Goal: Transaction & Acquisition: Purchase product/service

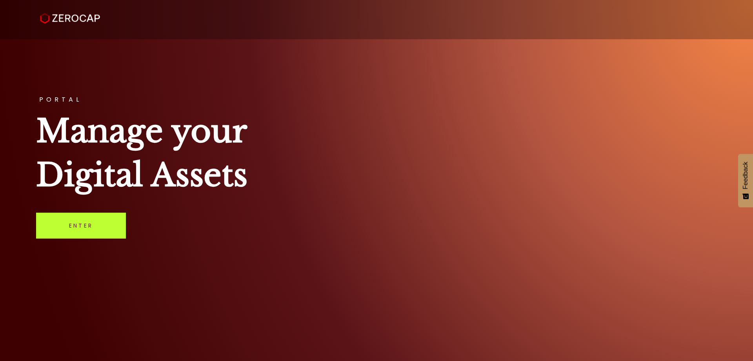
click at [100, 220] on link "Enter" at bounding box center [81, 226] width 90 height 26
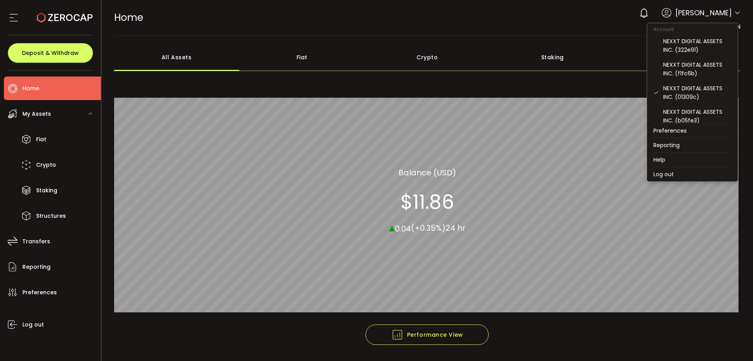
click at [735, 15] on icon at bounding box center [738, 13] width 6 height 6
click at [686, 64] on div "NEXXT DIGITAL ASSETS INC. (f1fc6b)" at bounding box center [697, 68] width 68 height 17
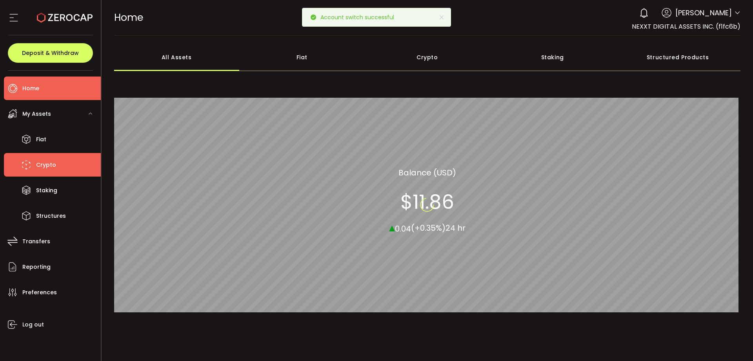
click at [58, 162] on li "Crypto" at bounding box center [52, 165] width 97 height 24
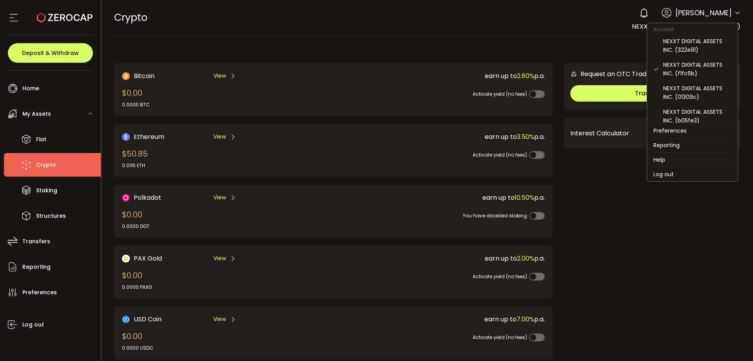
click at [736, 16] on icon at bounding box center [738, 13] width 6 height 6
click at [719, 49] on div "NEXXT DIGITAL ASSETS INC. (322e91)" at bounding box center [697, 45] width 68 height 17
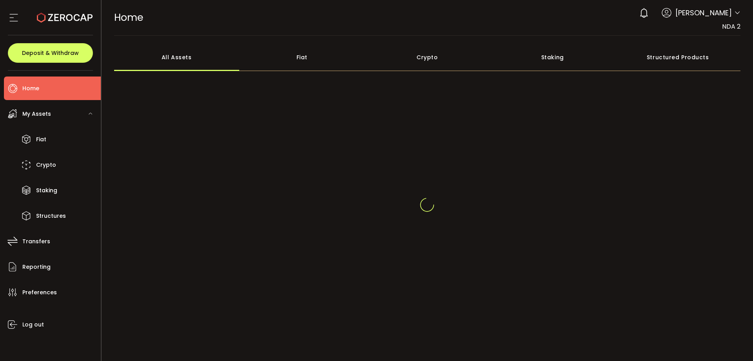
click at [736, 19] on div "0 Alexi Flanders" at bounding box center [688, 12] width 105 height 17
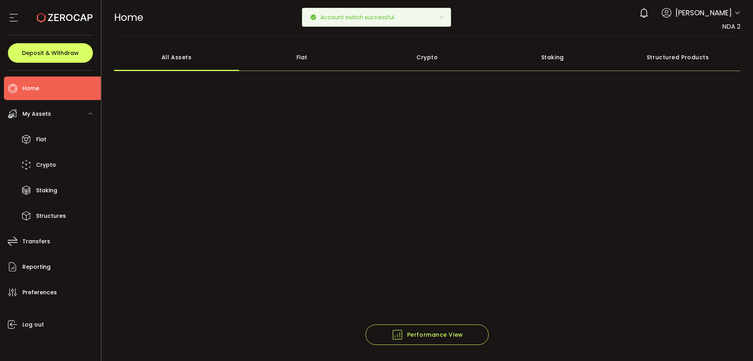
click at [735, 13] on icon at bounding box center [738, 13] width 6 height 6
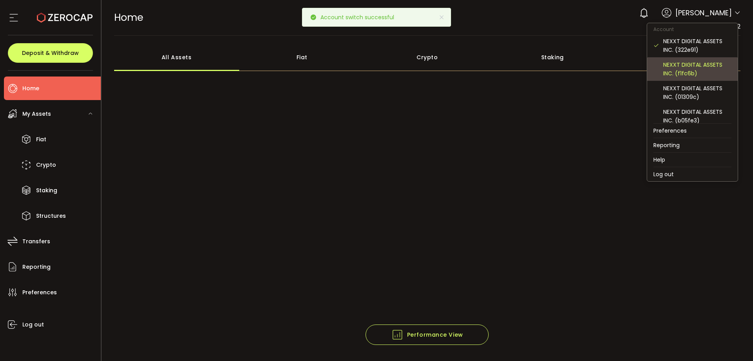
click at [709, 75] on div "NEXXT DIGITAL ASSETS INC. (f1fc6b)" at bounding box center [697, 68] width 68 height 17
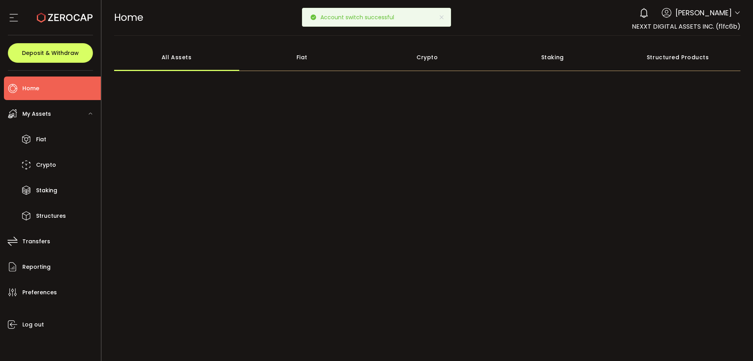
click at [692, 74] on div "All Assets Fiat Crypto Staking Structured Products" at bounding box center [427, 184] width 627 height 281
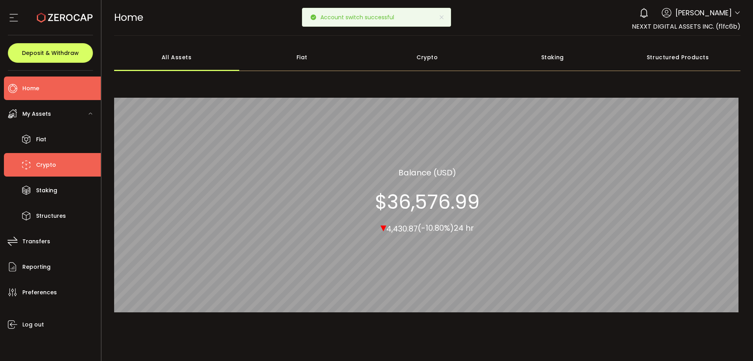
click at [46, 174] on li "Crypto" at bounding box center [52, 165] width 97 height 24
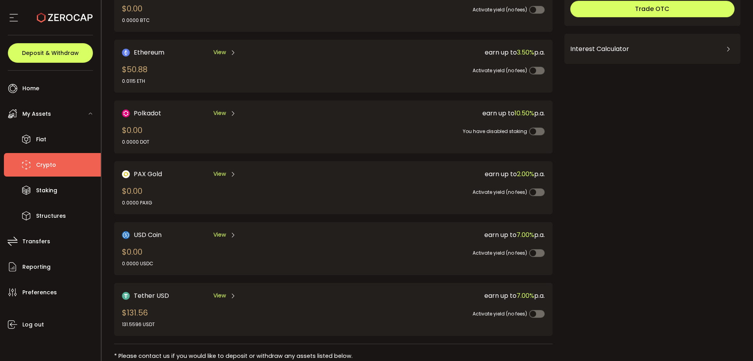
scroll to position [98, 0]
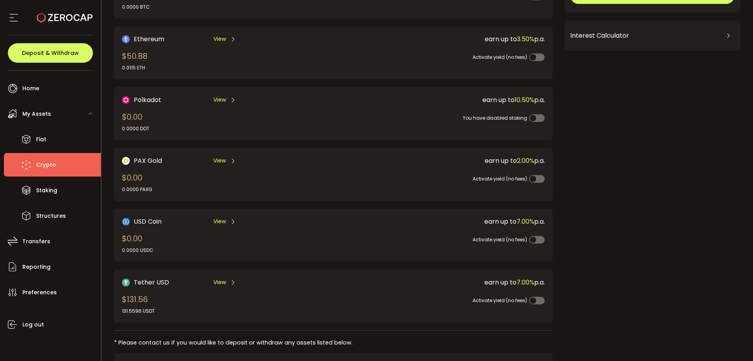
click at [223, 222] on span "View" at bounding box center [219, 221] width 13 height 8
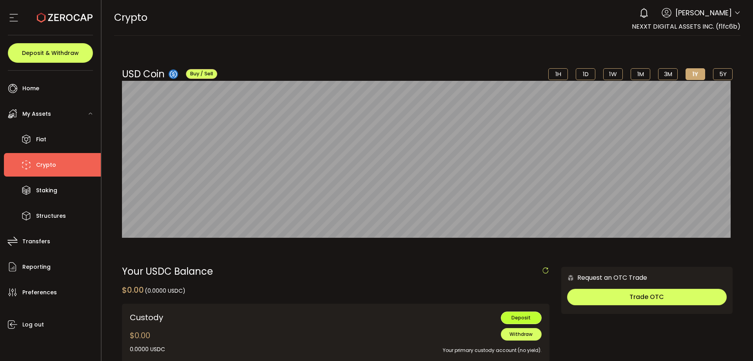
click at [528, 315] on span "Deposit" at bounding box center [521, 317] width 19 height 7
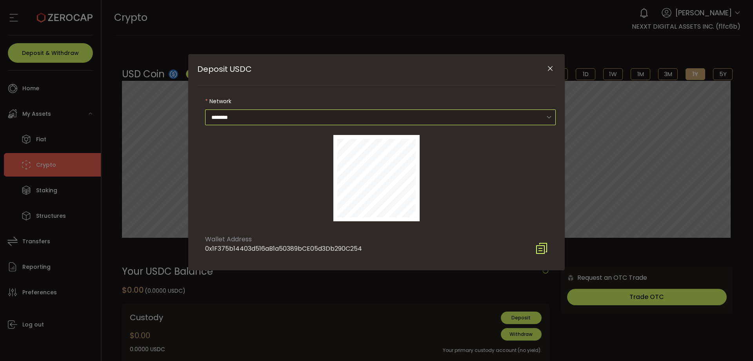
click at [404, 122] on input "********" at bounding box center [380, 117] width 351 height 16
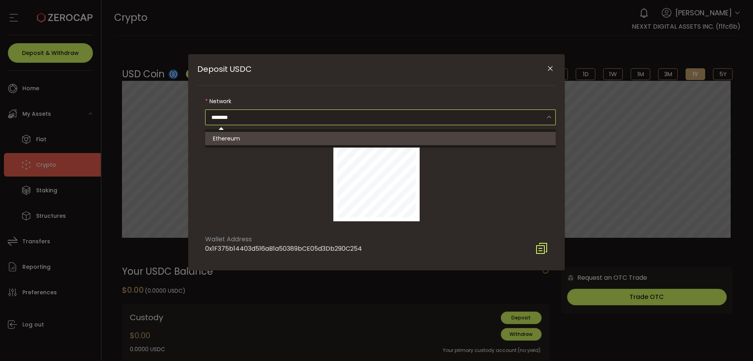
click at [405, 118] on input "********" at bounding box center [380, 117] width 351 height 16
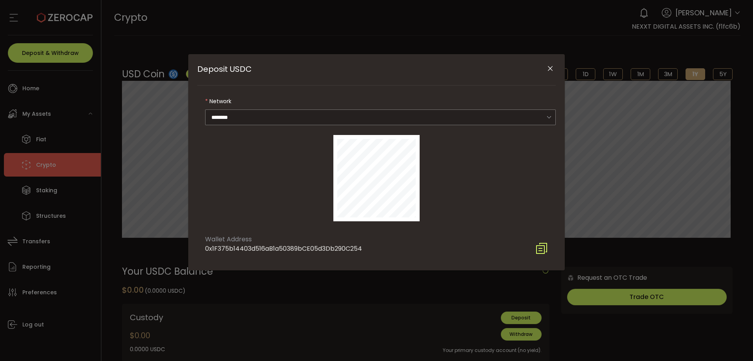
click at [541, 247] on icon "Deposit USDC" at bounding box center [542, 248] width 13 height 13
click at [250, 42] on div "Deposit USDC Network ******** Wallet Address 0x1F375b14403d516aB1a50389bCE05d3D…" at bounding box center [376, 180] width 753 height 361
click at [554, 69] on icon "Close" at bounding box center [551, 69] width 8 height 8
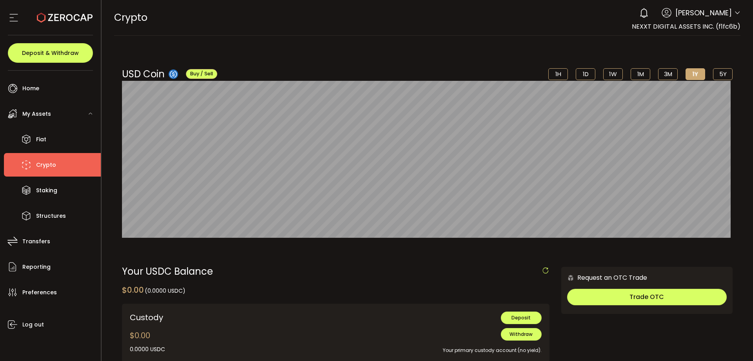
click at [44, 173] on li "Crypto" at bounding box center [52, 165] width 97 height 24
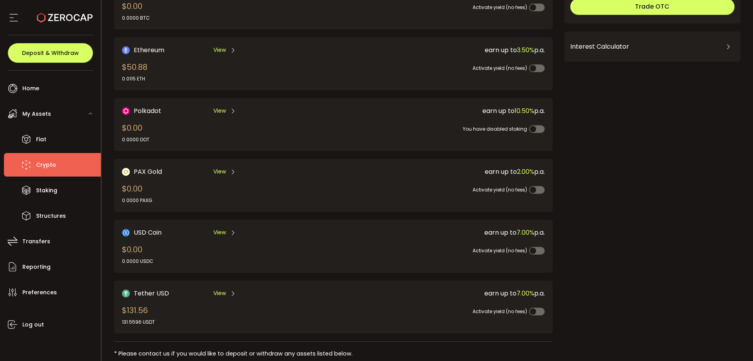
scroll to position [83, 0]
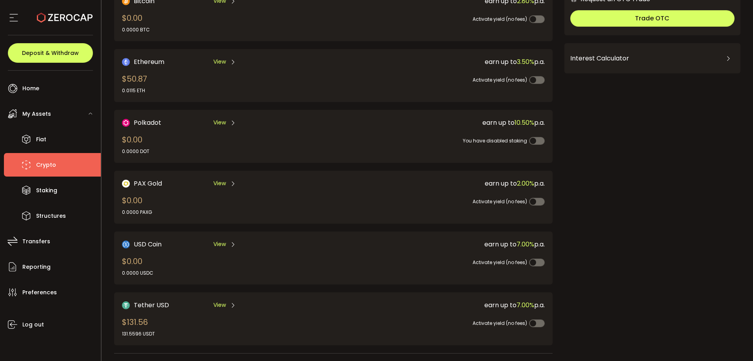
scroll to position [77, 0]
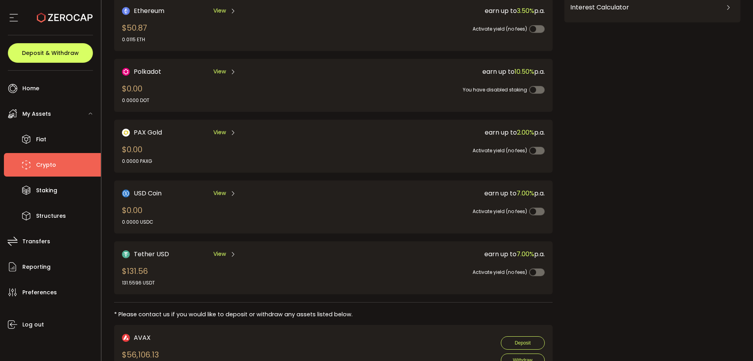
scroll to position [125, 0]
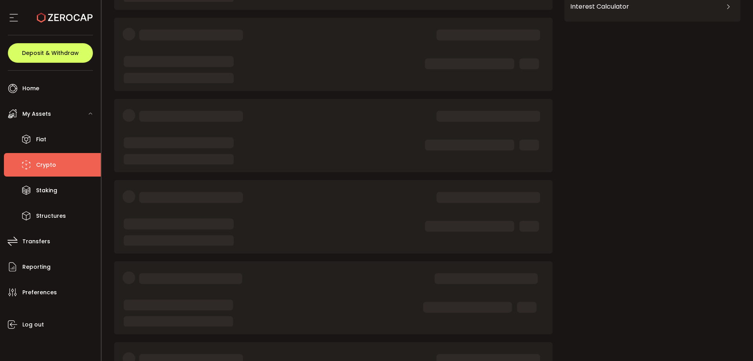
scroll to position [131, 0]
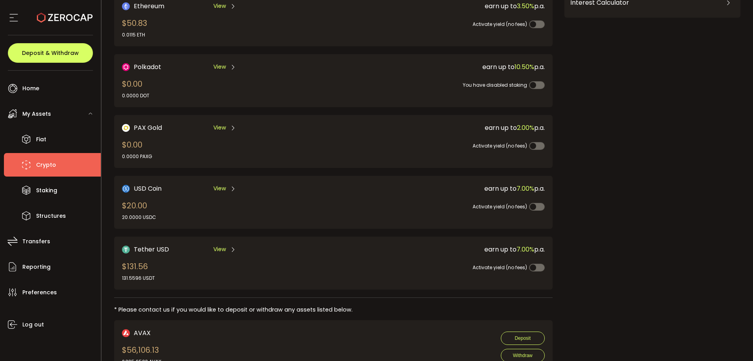
click at [224, 189] on span "View" at bounding box center [219, 188] width 13 height 8
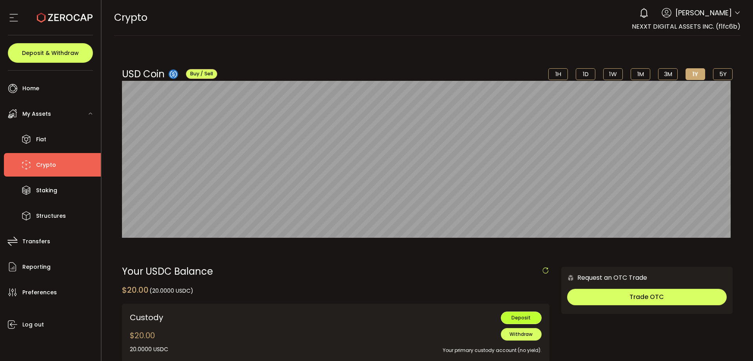
click at [532, 317] on button "Deposit" at bounding box center [521, 318] width 41 height 13
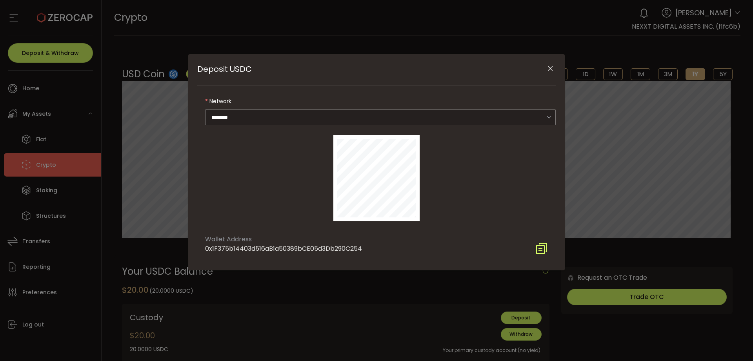
click at [542, 249] on icon "Deposit USDC" at bounding box center [542, 248] width 13 height 13
click at [552, 69] on icon "Close" at bounding box center [551, 69] width 8 height 8
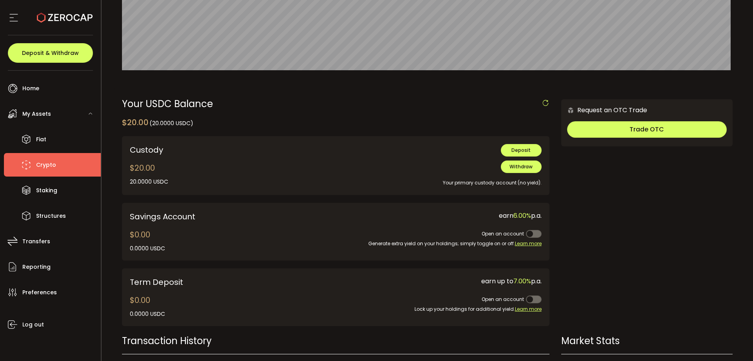
scroll to position [170, 0]
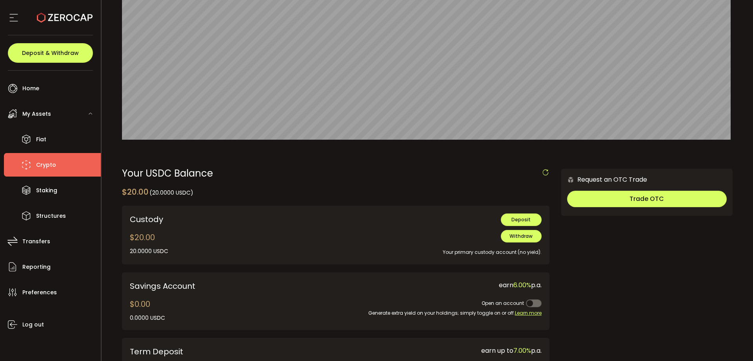
scroll to position [132, 0]
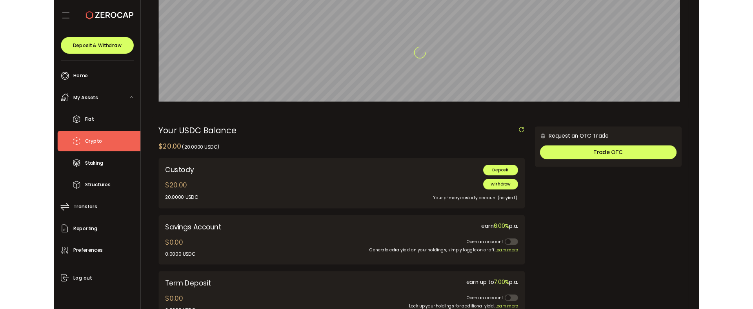
scroll to position [153, 0]
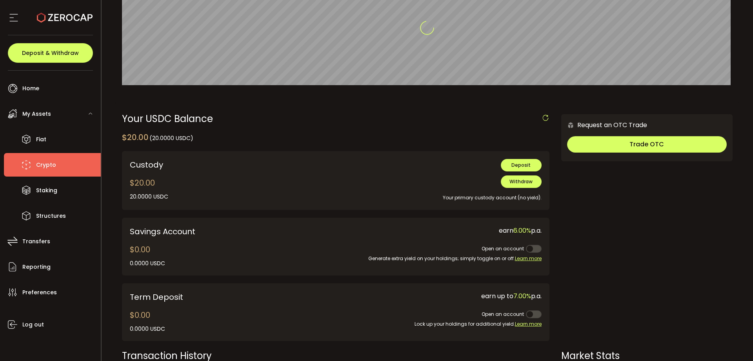
click at [523, 182] on div at bounding box center [428, 27] width 652 height 361
click at [516, 182] on div at bounding box center [428, 27] width 652 height 361
click at [527, 182] on span "Withdraw" at bounding box center [521, 181] width 23 height 7
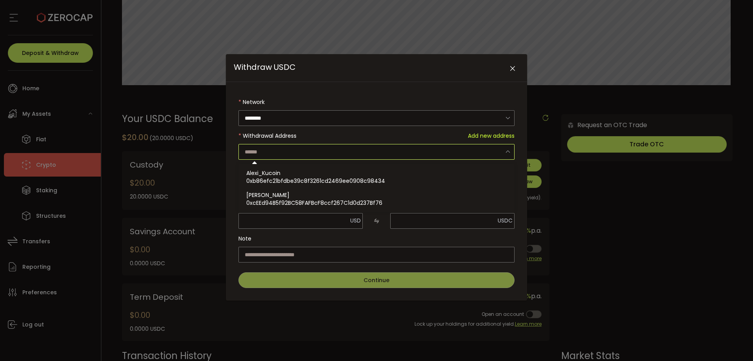
click at [422, 154] on input "Withdraw USDC" at bounding box center [377, 152] width 276 height 16
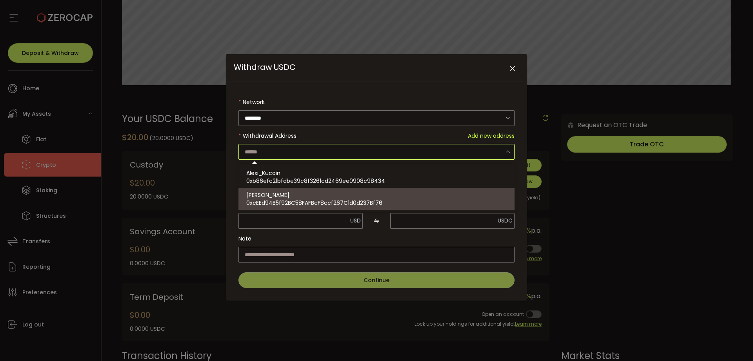
click at [408, 199] on div "Robby 0xcEEd94B5f92BC58FAFBcF8ccf267C1d0d237Bf76" at bounding box center [379, 199] width 266 height 22
type input "**********"
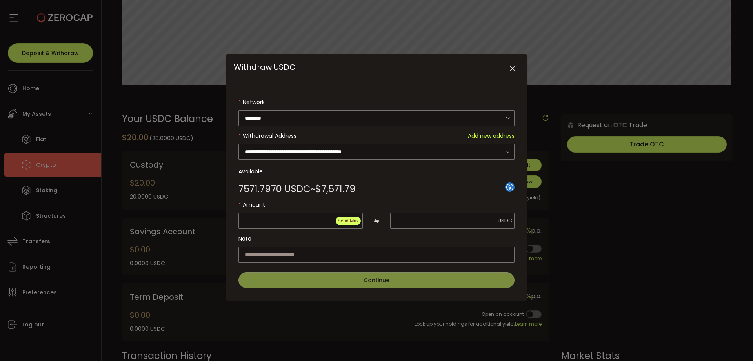
click at [344, 221] on span "Send Max" at bounding box center [348, 220] width 21 height 5
type input "*******"
type input "**********"
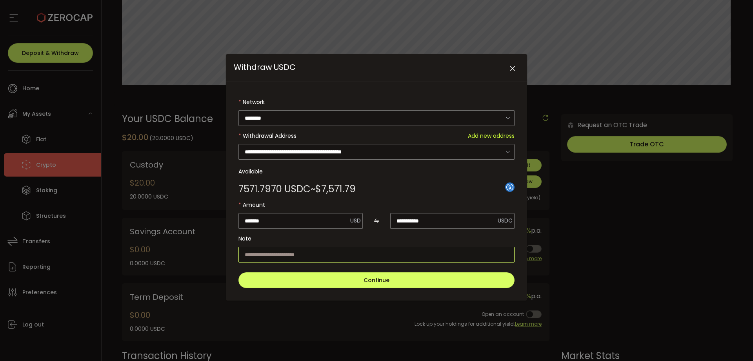
click at [365, 255] on input "Withdraw USDC" at bounding box center [377, 255] width 276 height 16
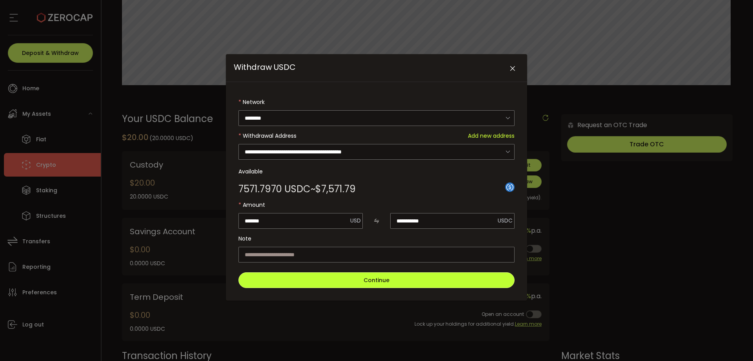
drag, startPoint x: 351, startPoint y: 281, endPoint x: 328, endPoint y: 239, distance: 47.8
click at [328, 239] on form "**********" at bounding box center [377, 191] width 276 height 194
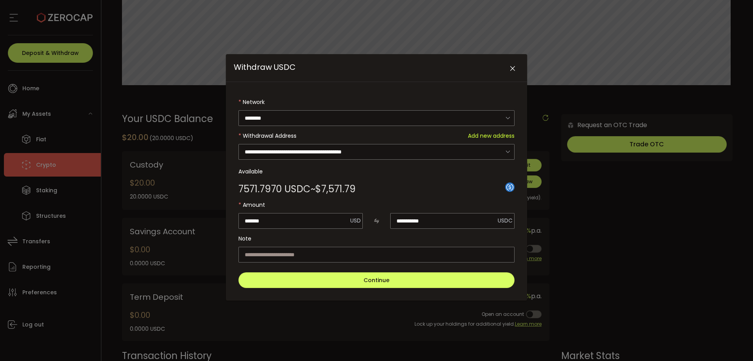
click at [328, 239] on label "Note" at bounding box center [377, 239] width 276 height 16
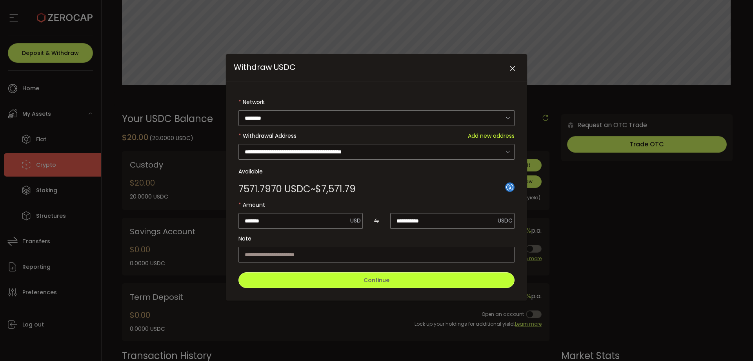
click at [371, 282] on span "Continue" at bounding box center [377, 280] width 26 height 8
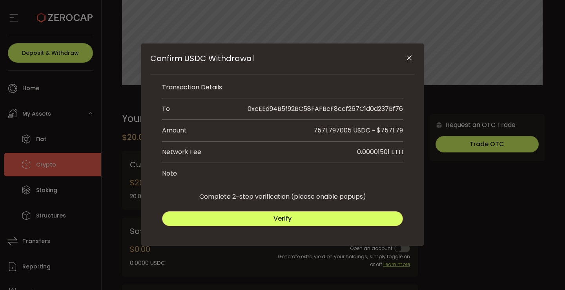
click at [412, 61] on icon "Close" at bounding box center [409, 58] width 8 height 8
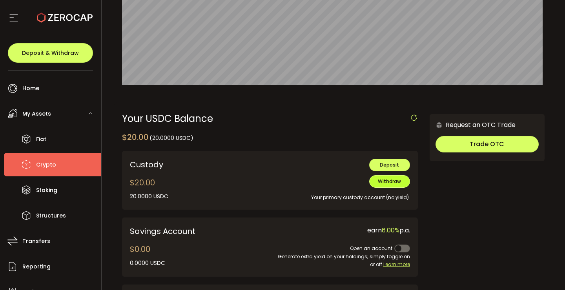
click at [394, 185] on button "Withdraw" at bounding box center [389, 181] width 41 height 13
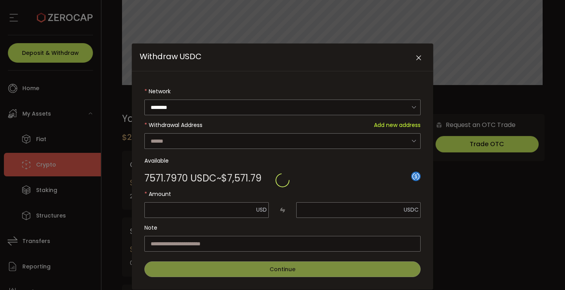
click at [417, 57] on icon "Close" at bounding box center [419, 58] width 8 height 8
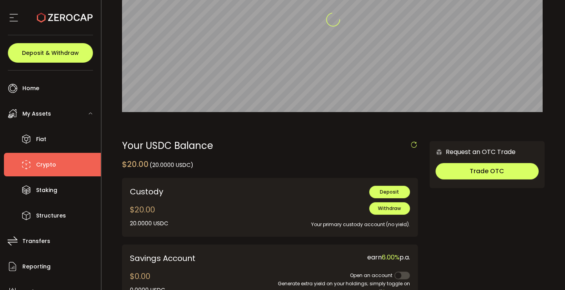
scroll to position [128, 0]
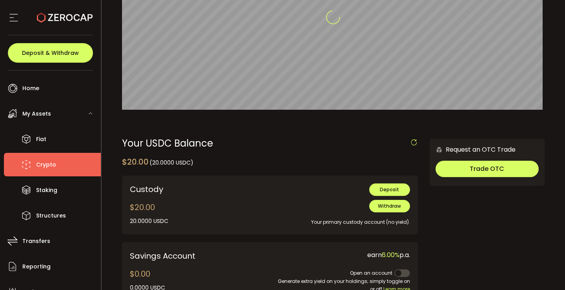
click at [51, 164] on span "Crypto" at bounding box center [46, 164] width 20 height 11
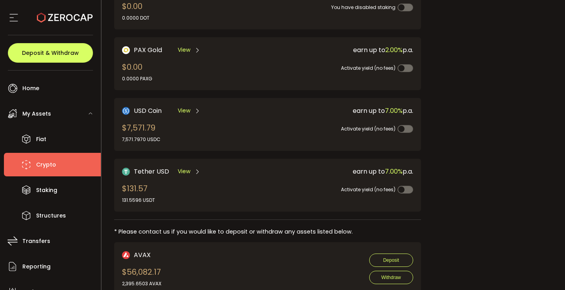
scroll to position [239, 0]
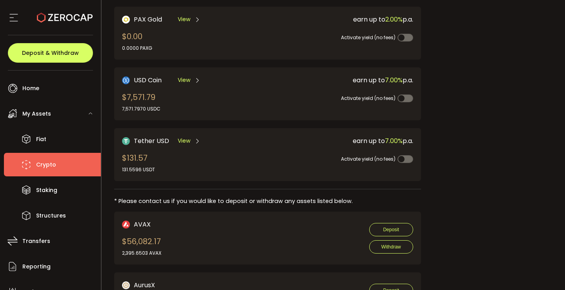
click at [188, 77] on span "View" at bounding box center [184, 80] width 13 height 8
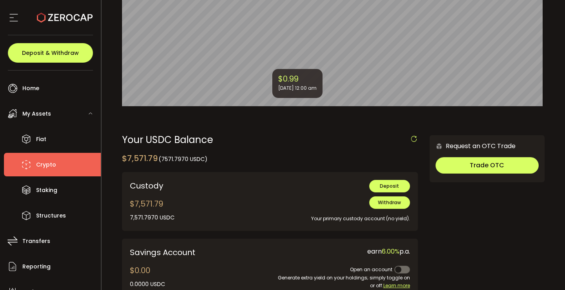
scroll to position [148, 0]
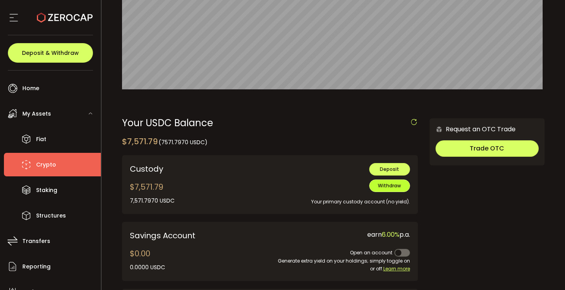
click at [399, 183] on span "Withdraw" at bounding box center [389, 185] width 23 height 7
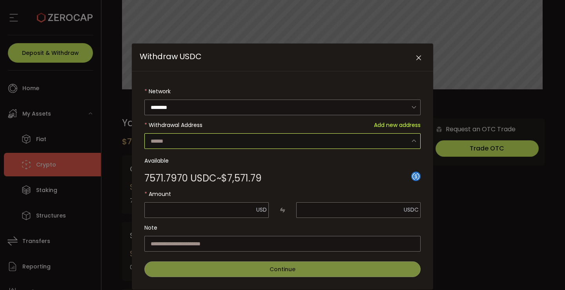
click at [399, 134] on input "Withdraw USDC" at bounding box center [282, 141] width 276 height 16
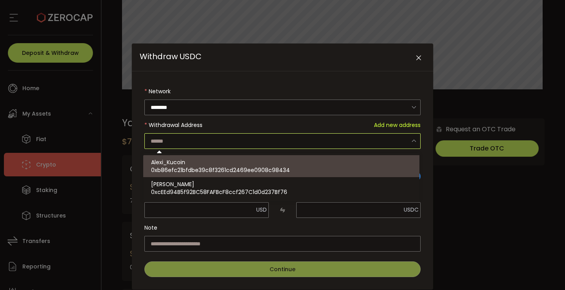
click at [384, 166] on div "Alexi_Kucoin 0xb86efc21bfdbe39c8f3261cd2469ee0908c98434" at bounding box center [284, 166] width 266 height 22
type input "**********"
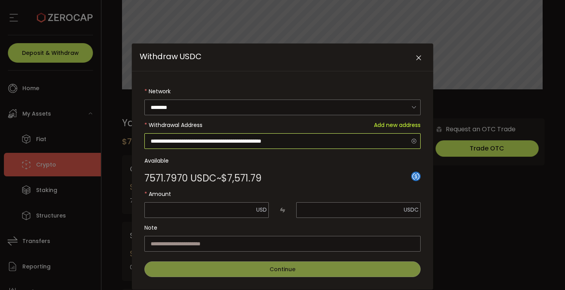
click at [392, 142] on input "**********" at bounding box center [282, 141] width 276 height 16
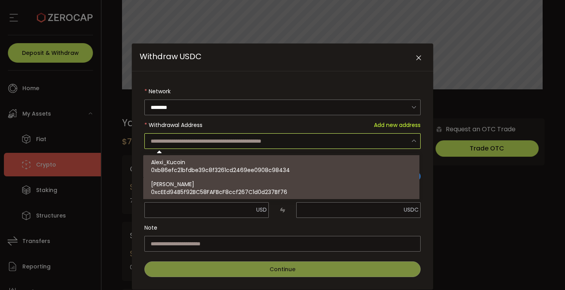
click at [390, 192] on div "Robby 0xcEEd94B5f92BC58FAFBcF8ccf267C1d0d237Bf76" at bounding box center [284, 188] width 266 height 22
type input "**********"
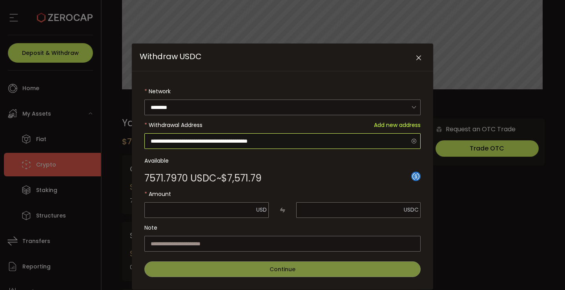
click at [396, 140] on input "**********" at bounding box center [282, 141] width 276 height 16
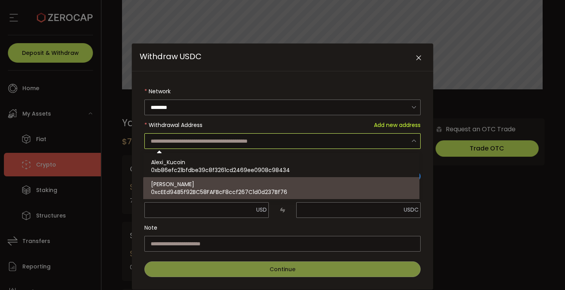
click at [394, 184] on div "Robby 0xcEEd94B5f92BC58FAFBcF8ccf267C1d0d237Bf76" at bounding box center [284, 188] width 266 height 22
type input "**********"
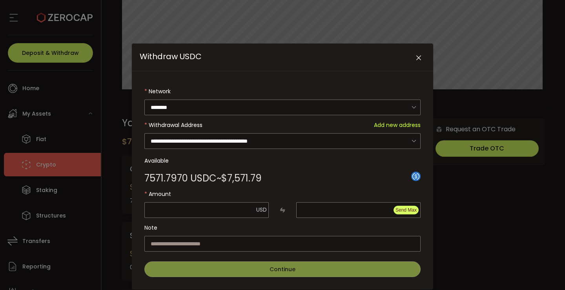
click at [405, 213] on button "Send Max" at bounding box center [406, 210] width 25 height 9
type input "*******"
type input "**********"
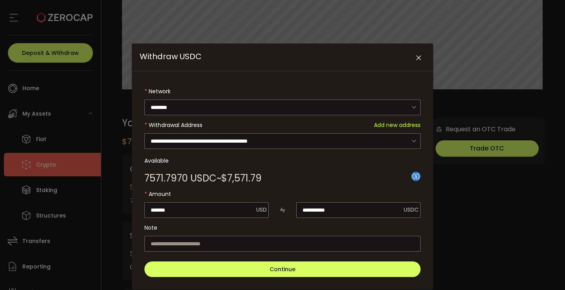
scroll to position [18, 0]
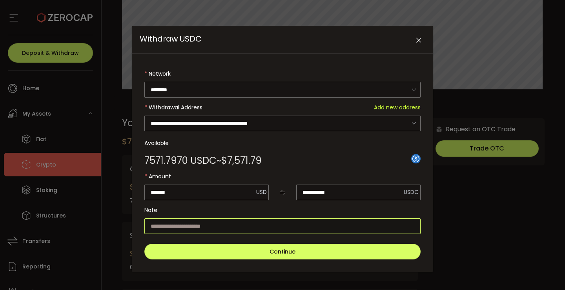
click at [342, 220] on input "Withdraw USDC" at bounding box center [282, 227] width 276 height 16
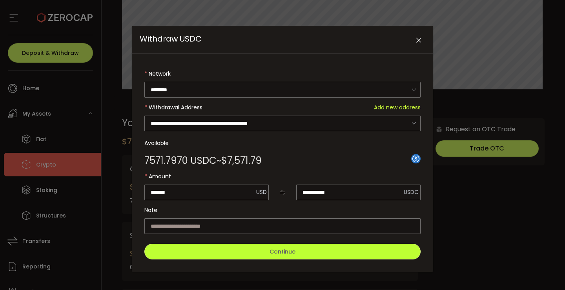
click at [333, 256] on button "Continue" at bounding box center [282, 252] width 276 height 16
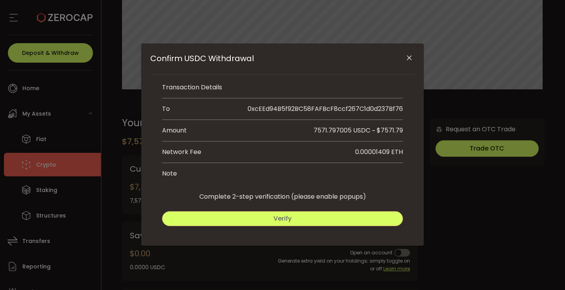
click at [360, 220] on button "Verify" at bounding box center [282, 218] width 241 height 15
click at [363, 223] on button "Submit" at bounding box center [343, 218] width 118 height 15
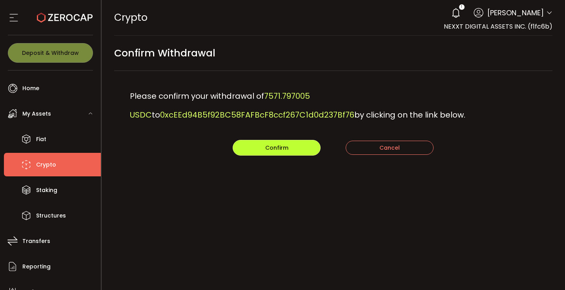
click at [292, 147] on button "Confirm" at bounding box center [277, 148] width 88 height 16
